Goal: Task Accomplishment & Management: Use online tool/utility

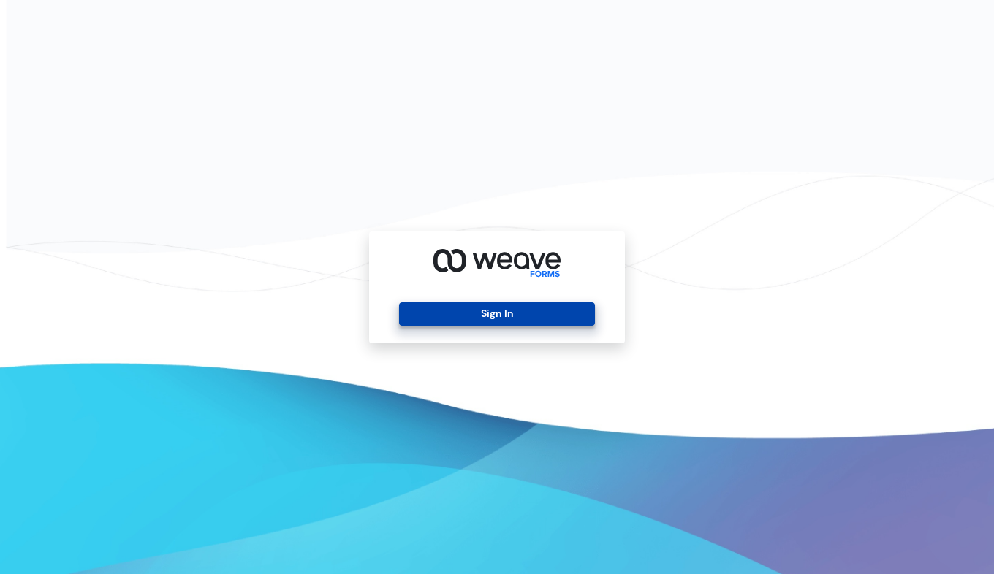
click at [485, 316] on button "Sign In" at bounding box center [496, 313] width 195 height 23
click at [462, 316] on button "Sign In" at bounding box center [496, 313] width 195 height 23
